Goal: Information Seeking & Learning: Learn about a topic

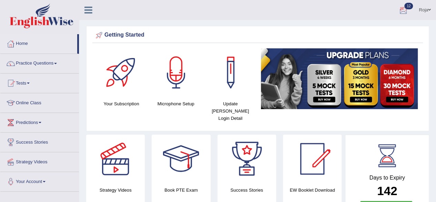
click at [399, 8] on div at bounding box center [403, 10] width 10 height 10
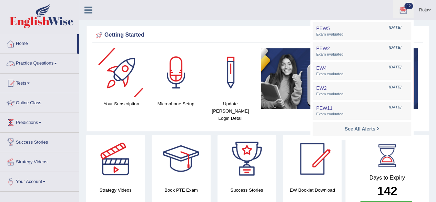
click at [36, 60] on link "Practice Questions" at bounding box center [39, 62] width 79 height 17
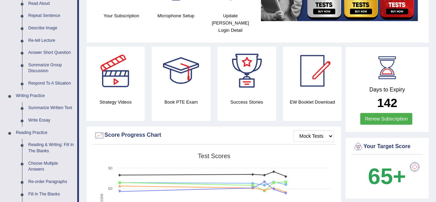
scroll to position [89, 0]
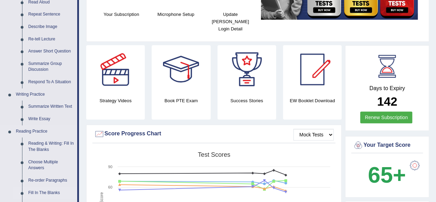
click at [58, 195] on link "Fill In The Blanks" at bounding box center [51, 192] width 52 height 12
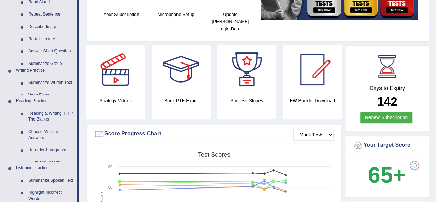
click at [58, 195] on ul "Home Practice Questions Speaking Practice Read Aloud Repeat Sentence Describe I…" at bounding box center [39, 159] width 79 height 429
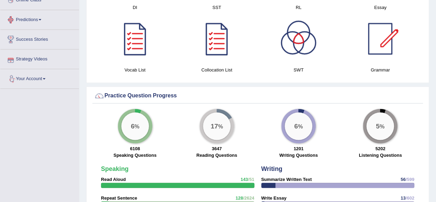
scroll to position [452, 0]
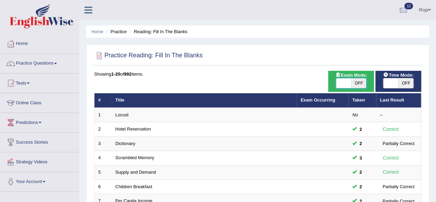
click at [339, 79] on span at bounding box center [343, 83] width 15 height 10
checkbox input "true"
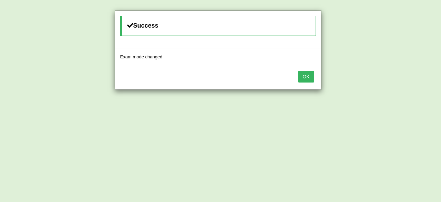
click at [308, 75] on button "OK" at bounding box center [306, 77] width 16 height 12
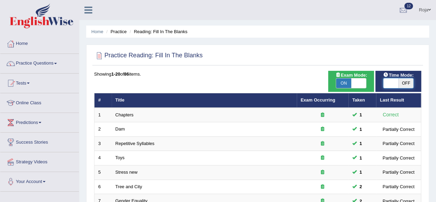
click at [392, 82] on span at bounding box center [390, 83] width 15 height 10
checkbox input "true"
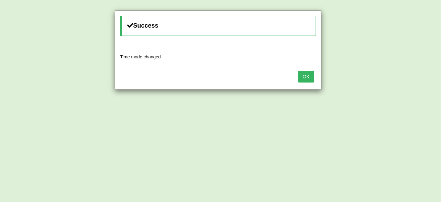
click at [299, 74] on button "OK" at bounding box center [306, 77] width 16 height 12
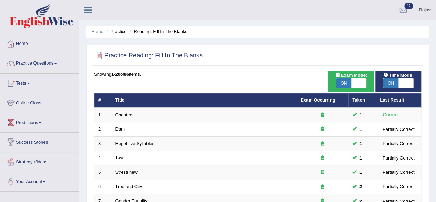
scroll to position [251, 0]
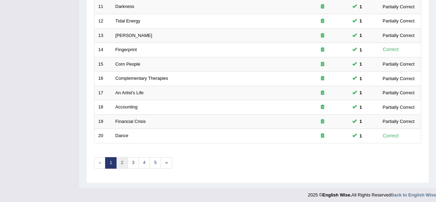
click at [120, 158] on link "2" at bounding box center [121, 162] width 11 height 11
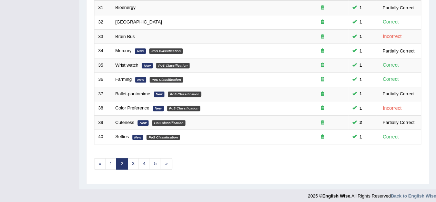
scroll to position [249, 0]
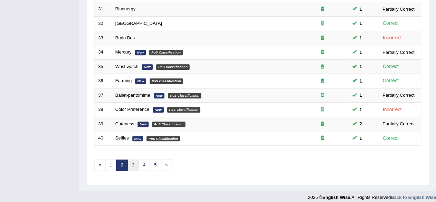
click at [134, 161] on link "3" at bounding box center [133, 164] width 11 height 11
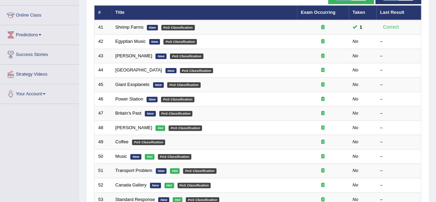
scroll to position [88, 0]
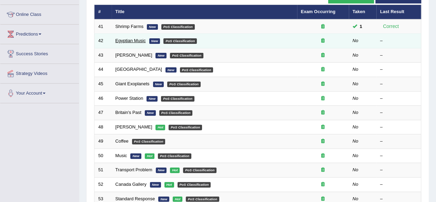
click at [124, 42] on link "Egyptian Music" at bounding box center [130, 40] width 30 height 5
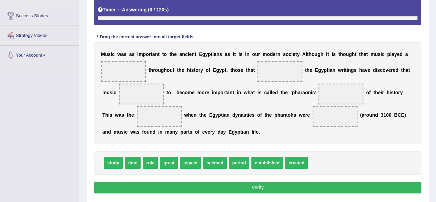
scroll to position [145, 0]
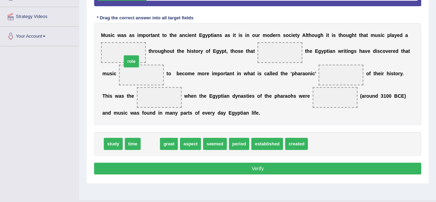
drag, startPoint x: 153, startPoint y: 144, endPoint x: 132, endPoint y: 57, distance: 88.9
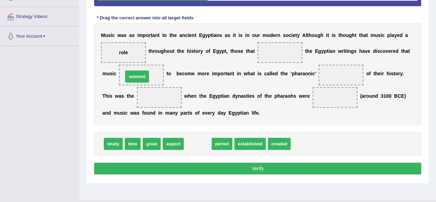
drag, startPoint x: 194, startPoint y: 142, endPoint x: 134, endPoint y: 75, distance: 90.3
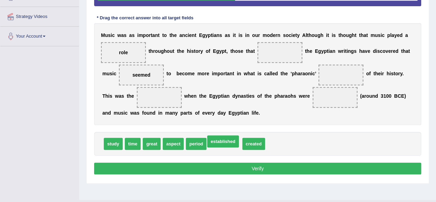
drag, startPoint x: 225, startPoint y: 144, endPoint x: 220, endPoint y: 148, distance: 6.6
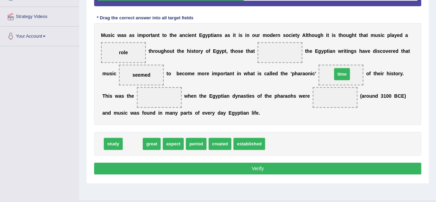
drag, startPoint x: 129, startPoint y: 144, endPoint x: 338, endPoint y: 75, distance: 220.2
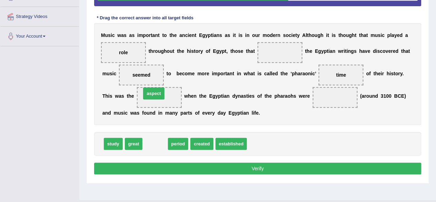
drag, startPoint x: 159, startPoint y: 146, endPoint x: 158, endPoint y: 95, distance: 50.3
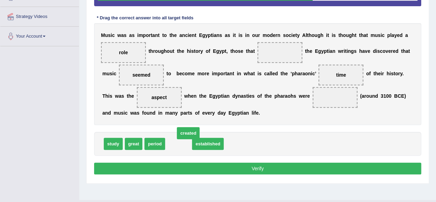
drag, startPoint x: 178, startPoint y: 144, endPoint x: 182, endPoint y: 135, distance: 9.7
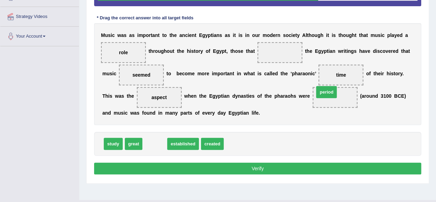
drag, startPoint x: 159, startPoint y: 139, endPoint x: 332, endPoint y: 88, distance: 179.6
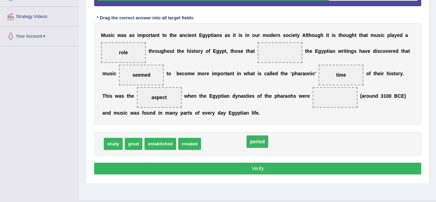
drag, startPoint x: 331, startPoint y: 97, endPoint x: 247, endPoint y: 142, distance: 95.5
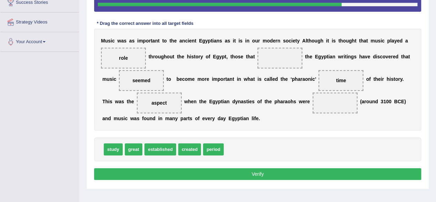
scroll to position [140, 0]
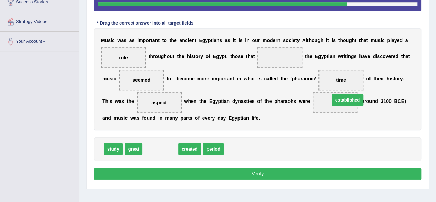
drag, startPoint x: 151, startPoint y: 144, endPoint x: 333, endPoint y: 95, distance: 189.3
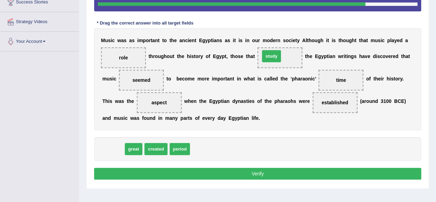
drag, startPoint x: 122, startPoint y: 152, endPoint x: 281, endPoint y: 59, distance: 184.0
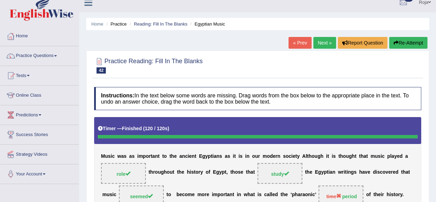
scroll to position [0, 0]
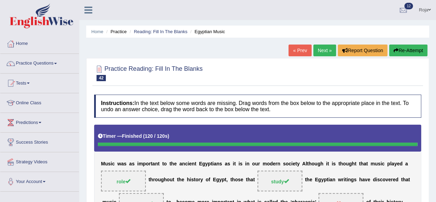
click at [318, 51] on link "Next »" at bounding box center [324, 50] width 23 height 12
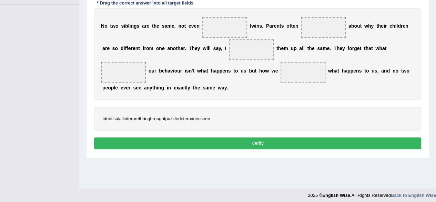
scroll to position [160, 0]
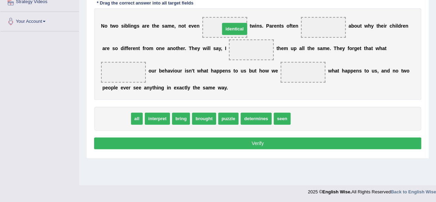
drag, startPoint x: 115, startPoint y: 118, endPoint x: 227, endPoint y: 26, distance: 145.3
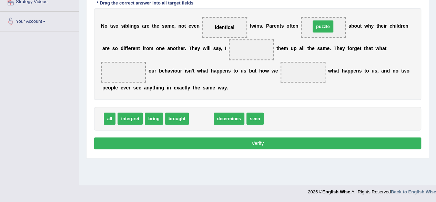
drag, startPoint x: 200, startPoint y: 118, endPoint x: 321, endPoint y: 26, distance: 152.3
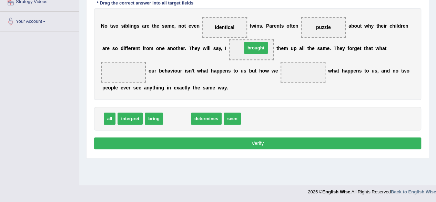
drag, startPoint x: 182, startPoint y: 118, endPoint x: 261, endPoint y: 42, distance: 109.5
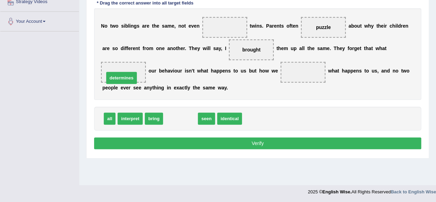
drag, startPoint x: 180, startPoint y: 118, endPoint x: 121, endPoint y: 76, distance: 72.0
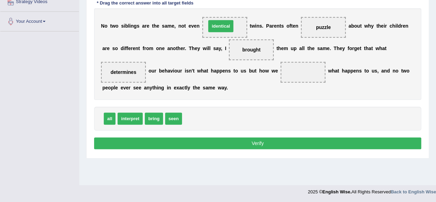
drag, startPoint x: 195, startPoint y: 117, endPoint x: 219, endPoint y: 24, distance: 95.5
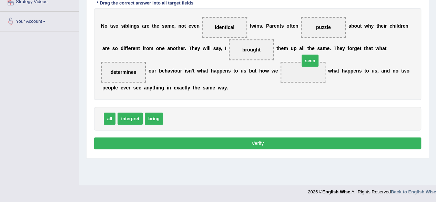
drag, startPoint x: 169, startPoint y: 116, endPoint x: 303, endPoint y: 59, distance: 146.3
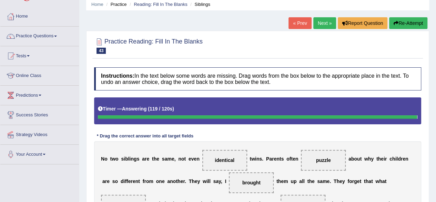
scroll to position [37, 0]
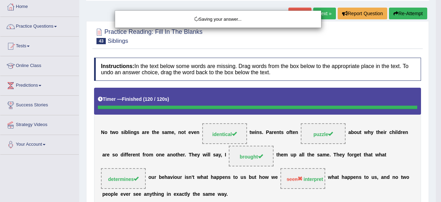
drag, startPoint x: 439, startPoint y: 107, endPoint x: 434, endPoint y: 109, distance: 6.2
click at [434, 109] on html "Toggle navigation Home Practice Questions Speaking Practice Read Aloud Repeat S…" at bounding box center [220, 64] width 441 height 202
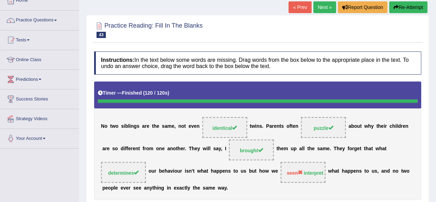
scroll to position [0, 0]
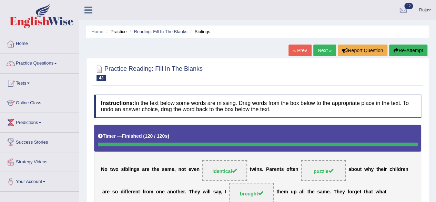
click at [322, 50] on link "Next »" at bounding box center [324, 50] width 23 height 12
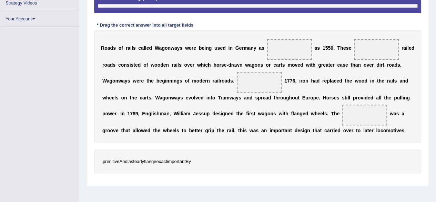
scroll to position [159, 0]
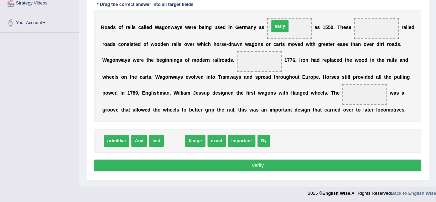
drag, startPoint x: 176, startPoint y: 143, endPoint x: 283, endPoint y: 29, distance: 156.6
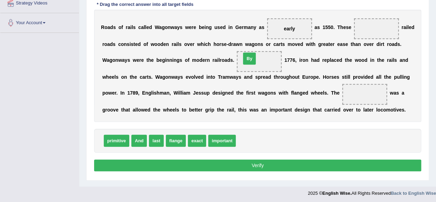
drag, startPoint x: 243, startPoint y: 138, endPoint x: 248, endPoint y: 55, distance: 82.2
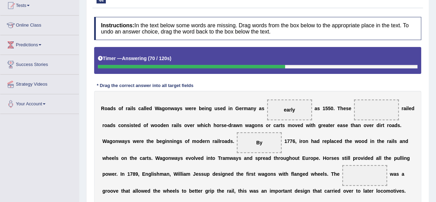
scroll to position [160, 0]
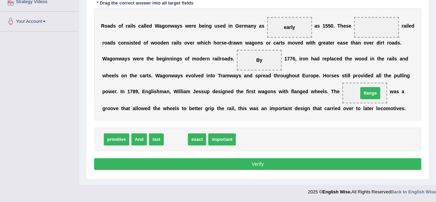
drag, startPoint x: 178, startPoint y: 139, endPoint x: 372, endPoint y: 93, distance: 199.7
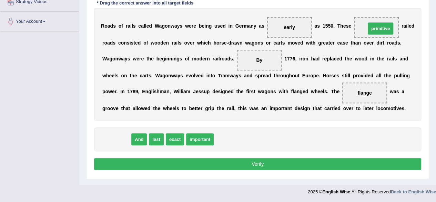
drag, startPoint x: 122, startPoint y: 140, endPoint x: 386, endPoint y: 29, distance: 286.2
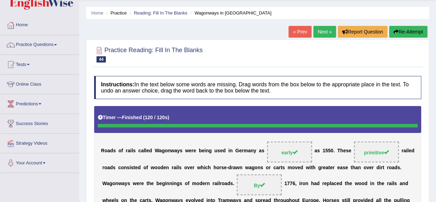
scroll to position [0, 0]
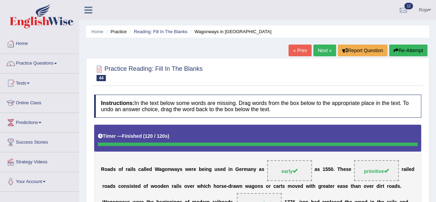
click at [324, 51] on link "Next »" at bounding box center [324, 50] width 23 height 12
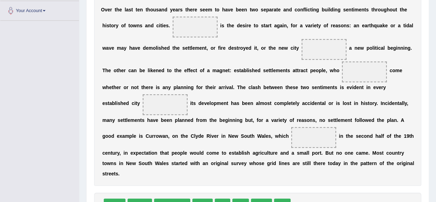
scroll to position [173, 0]
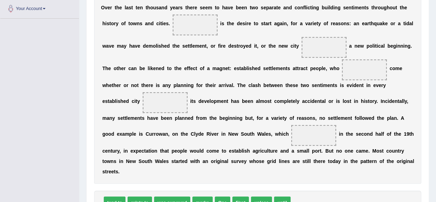
drag, startPoint x: 440, startPoint y: 49, endPoint x: 427, endPoint y: 126, distance: 77.6
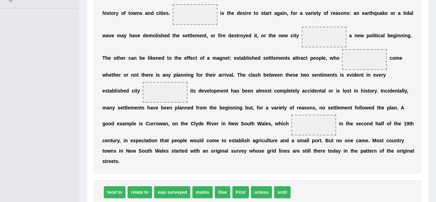
scroll to position [183, 0]
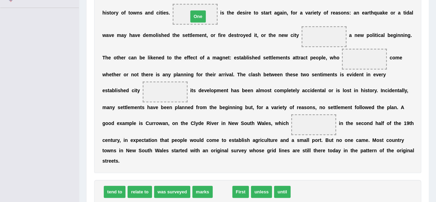
drag, startPoint x: 221, startPoint y: 192, endPoint x: 196, endPoint y: 17, distance: 177.2
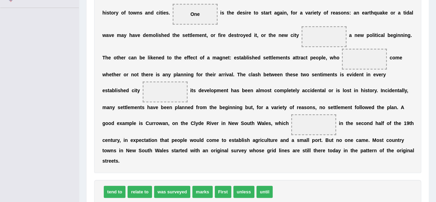
drag, startPoint x: 434, startPoint y: 103, endPoint x: 436, endPoint y: 94, distance: 9.3
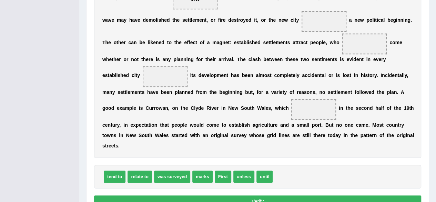
scroll to position [200, 0]
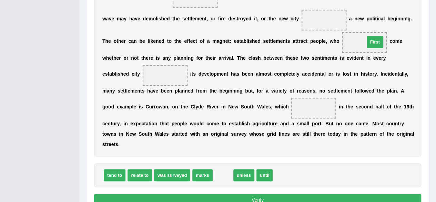
drag, startPoint x: 222, startPoint y: 178, endPoint x: 368, endPoint y: 48, distance: 195.3
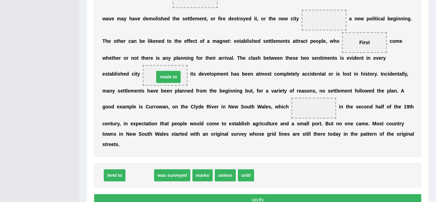
drag, startPoint x: 142, startPoint y: 175, endPoint x: 170, endPoint y: 77, distance: 102.3
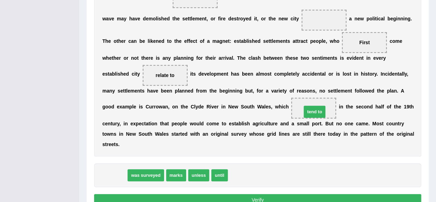
drag, startPoint x: 119, startPoint y: 173, endPoint x: 319, endPoint y: 109, distance: 210.0
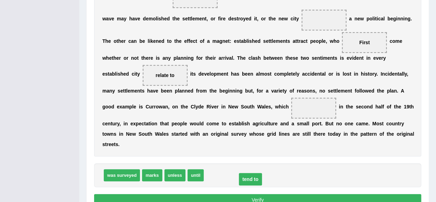
drag, startPoint x: 319, startPoint y: 109, endPoint x: 254, endPoint y: 182, distance: 97.9
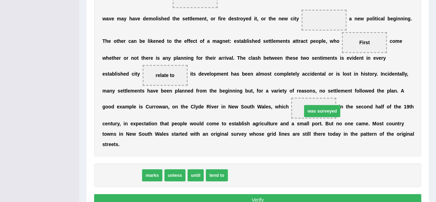
drag, startPoint x: 113, startPoint y: 176, endPoint x: 317, endPoint y: 111, distance: 214.1
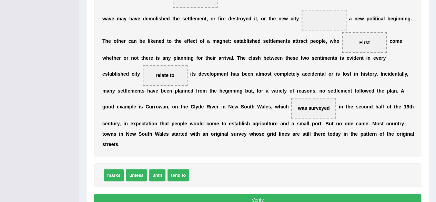
click at [436, 109] on div "Home Practice Reading: Fill In The Blanks Two sentiments « Prev Next » Report Q…" at bounding box center [257, 10] width 357 height 420
drag, startPoint x: 436, startPoint y: 109, endPoint x: 441, endPoint y: 101, distance: 9.3
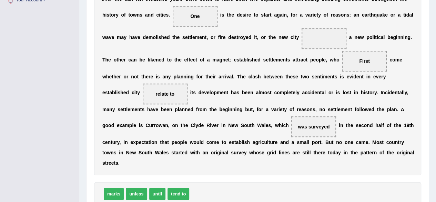
scroll to position [179, 0]
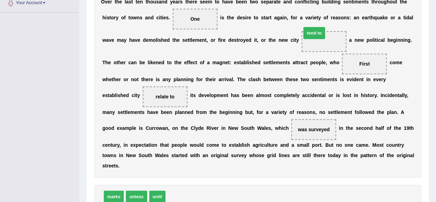
drag, startPoint x: 186, startPoint y: 192, endPoint x: 322, endPoint y: 29, distance: 212.7
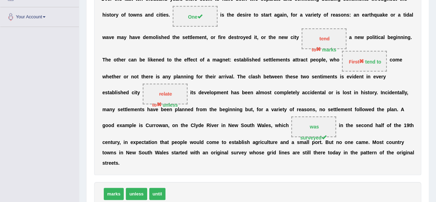
scroll to position [167, 0]
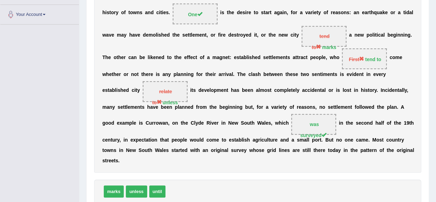
drag, startPoint x: 440, startPoint y: 108, endPoint x: 434, endPoint y: 79, distance: 29.5
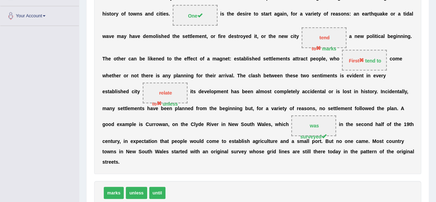
drag, startPoint x: 434, startPoint y: 109, endPoint x: 441, endPoint y: 88, distance: 22.0
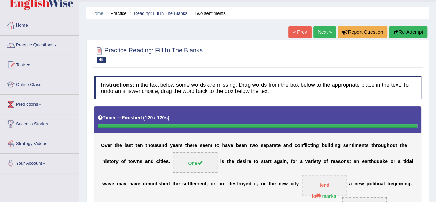
scroll to position [0, 0]
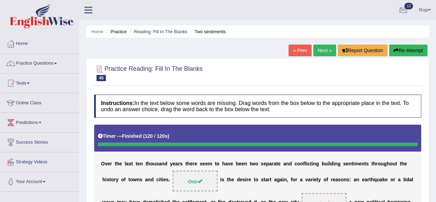
click at [405, 11] on div at bounding box center [403, 10] width 10 height 10
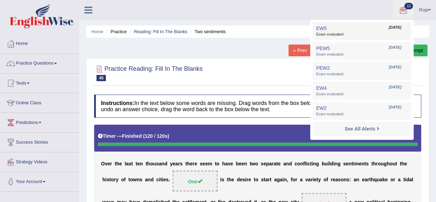
click at [373, 33] on span "Exam evaluated" at bounding box center [362, 35] width 92 height 6
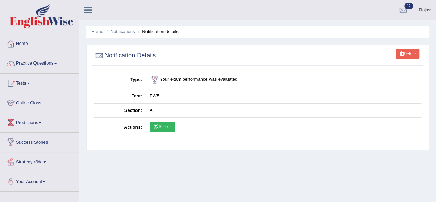
click at [174, 130] on link "Scores" at bounding box center [163, 126] width 26 height 10
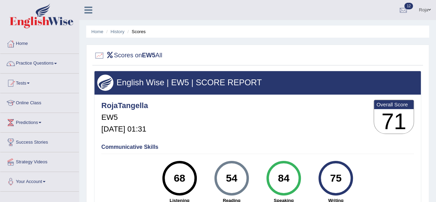
click at [120, 28] on ul "Home History Scores" at bounding box center [257, 32] width 343 height 12
click at [118, 29] on li "History" at bounding box center [114, 31] width 20 height 7
click at [118, 30] on link "History" at bounding box center [118, 31] width 14 height 5
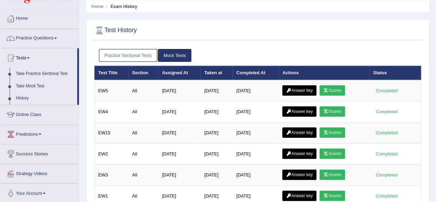
click at [436, 58] on html "Toggle navigation Home Practice Questions Speaking Practice Read Aloud Repeat S…" at bounding box center [218, 76] width 436 height 202
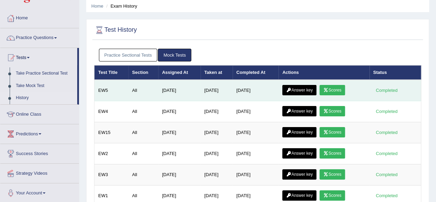
click at [309, 86] on link "Answer key" at bounding box center [299, 90] width 34 height 10
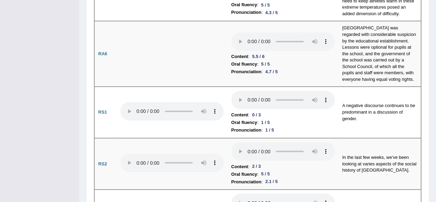
scroll to position [512, 0]
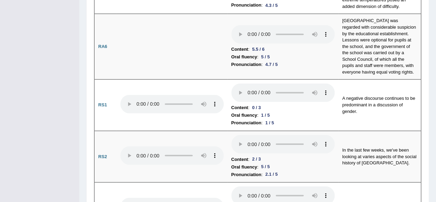
drag, startPoint x: 438, startPoint y: 18, endPoint x: 431, endPoint y: 50, distance: 33.7
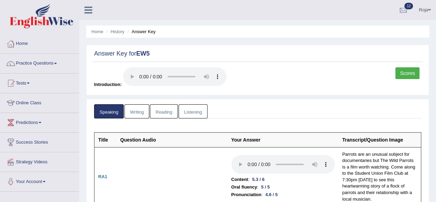
scroll to position [20, 0]
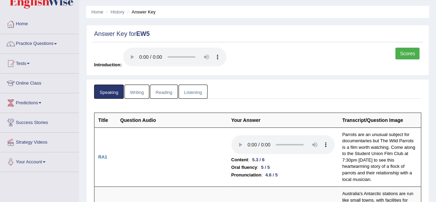
click at [139, 92] on link "Writing" at bounding box center [136, 91] width 25 height 14
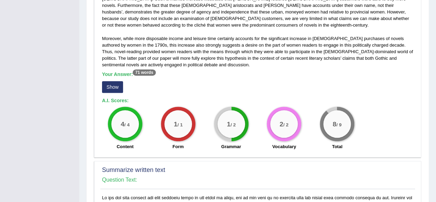
scroll to position [201, 0]
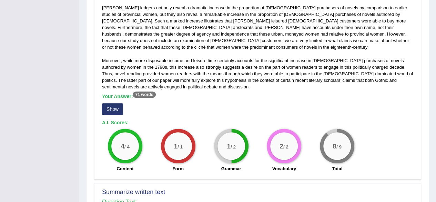
click at [114, 100] on div "Your Answer: 71 words Show" at bounding box center [257, 104] width 311 height 23
click at [118, 103] on button "Show" at bounding box center [112, 109] width 21 height 12
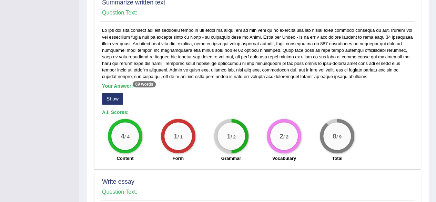
scroll to position [408, 0]
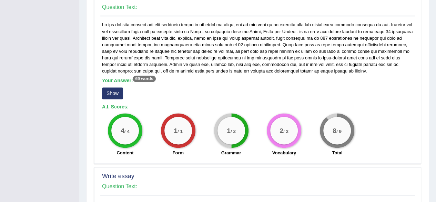
click at [112, 87] on button "Show" at bounding box center [112, 93] width 21 height 12
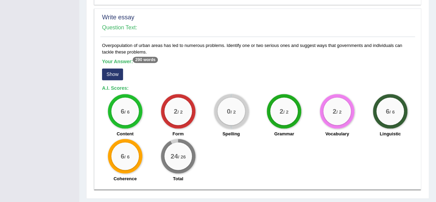
scroll to position [577, 0]
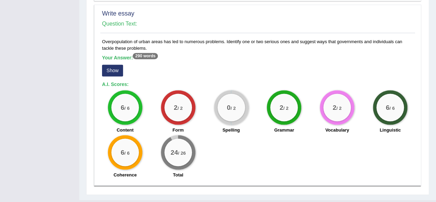
click at [112, 64] on button "Show" at bounding box center [112, 70] width 21 height 12
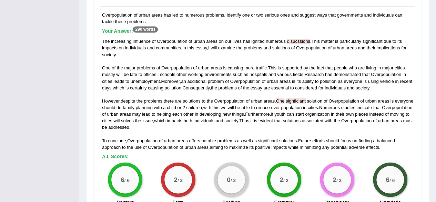
scroll to position [593, 0]
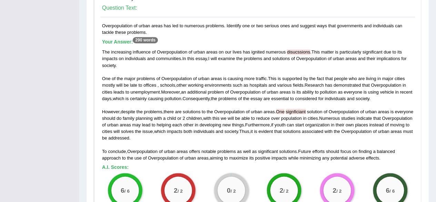
click at [279, 109] on span "One" at bounding box center [280, 111] width 9 height 5
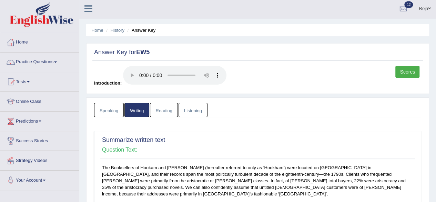
scroll to position [0, 0]
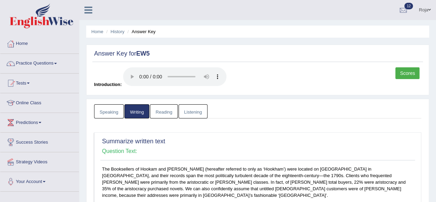
click at [169, 112] on link "Reading" at bounding box center [164, 111] width 28 height 14
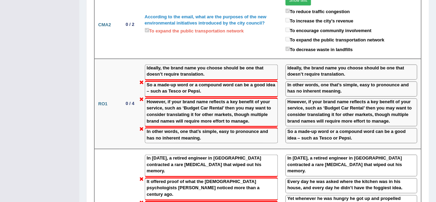
scroll to position [840, 0]
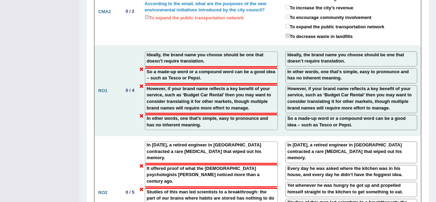
click at [370, 86] on label "However, if your brand name reflects a key benefit of your service, such as ‘Bu…" at bounding box center [351, 98] width 128 height 26
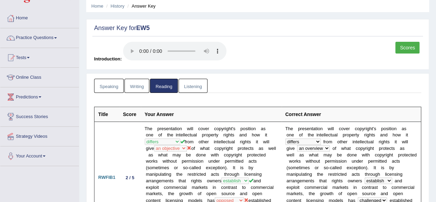
scroll to position [0, 0]
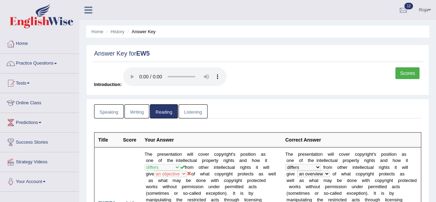
click at [190, 108] on link "Listening" at bounding box center [193, 111] width 29 height 14
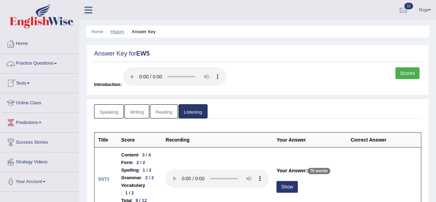
click at [114, 31] on link "History" at bounding box center [118, 31] width 14 height 5
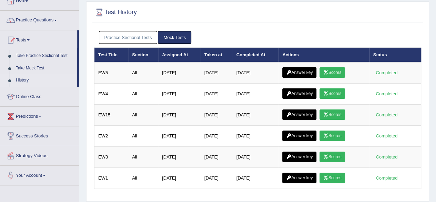
scroll to position [46, 0]
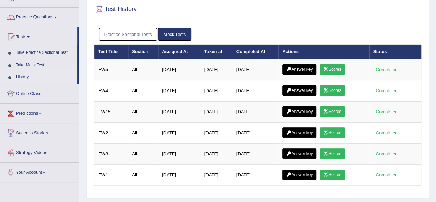
drag, startPoint x: 440, startPoint y: 31, endPoint x: 441, endPoint y: 56, distance: 24.5
click at [436, 56] on html "Toggle navigation Home Practice Questions Speaking Practice Read Aloud Repeat S…" at bounding box center [218, 55] width 436 height 202
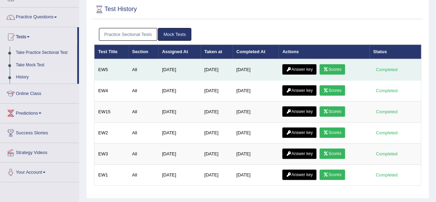
click at [334, 69] on link "Scores" at bounding box center [333, 69] width 26 height 10
